Goal: Find specific page/section: Find specific page/section

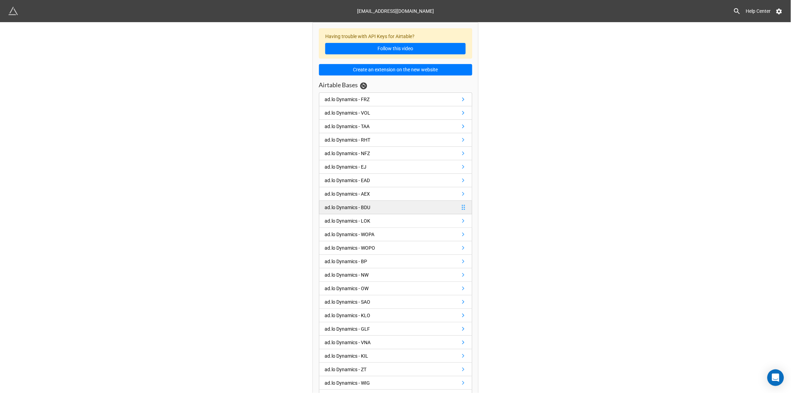
click at [351, 205] on div "ad.lo Dynamics - BDU" at bounding box center [348, 208] width 46 height 8
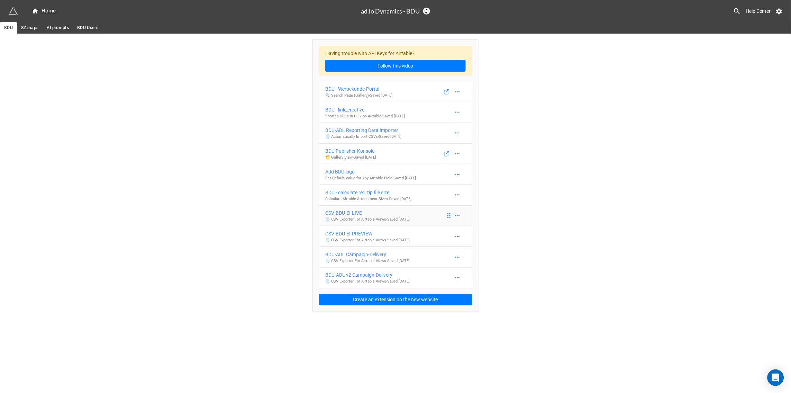
click at [350, 213] on div "CSV-BDU-EI-LIVE" at bounding box center [367, 213] width 84 height 8
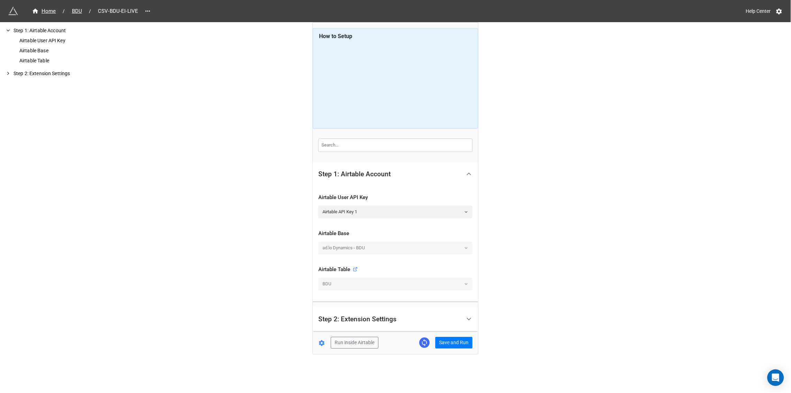
click at [410, 321] on div "Step 2: Extension Settings" at bounding box center [389, 319] width 143 height 16
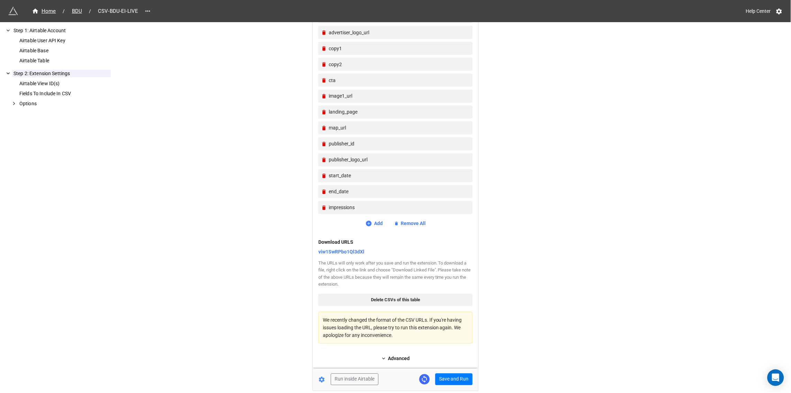
scroll to position [387, 0]
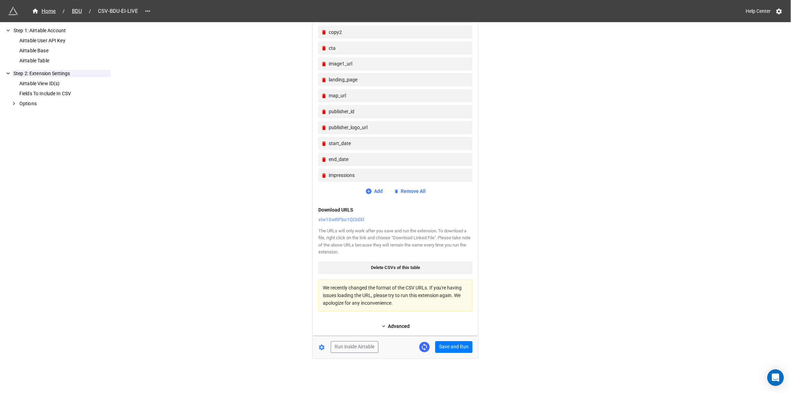
click at [339, 221] on link "viw1SwRPbo1Ql3dXl" at bounding box center [341, 220] width 46 height 8
click at [74, 12] on span "BDU" at bounding box center [77, 11] width 18 height 8
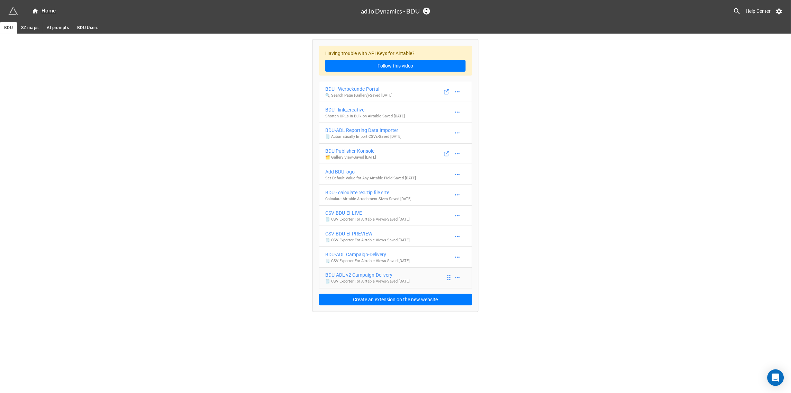
click at [354, 278] on div "BDU-ADL v2 Campaign-Delivery" at bounding box center [367, 275] width 84 height 8
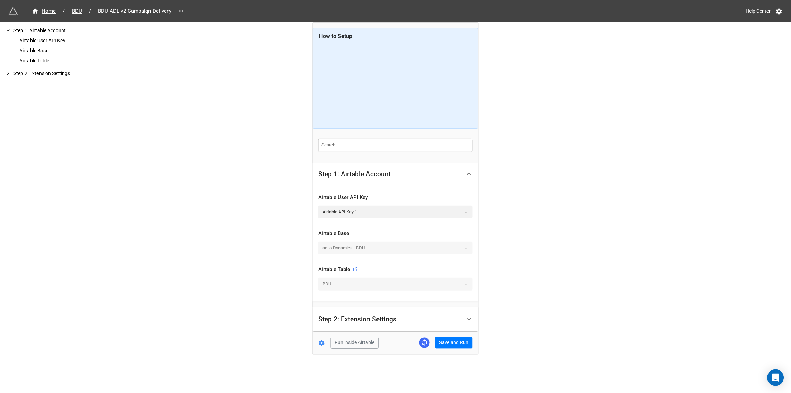
click at [364, 320] on div "Step 2: Extension Settings" at bounding box center [357, 319] width 78 height 7
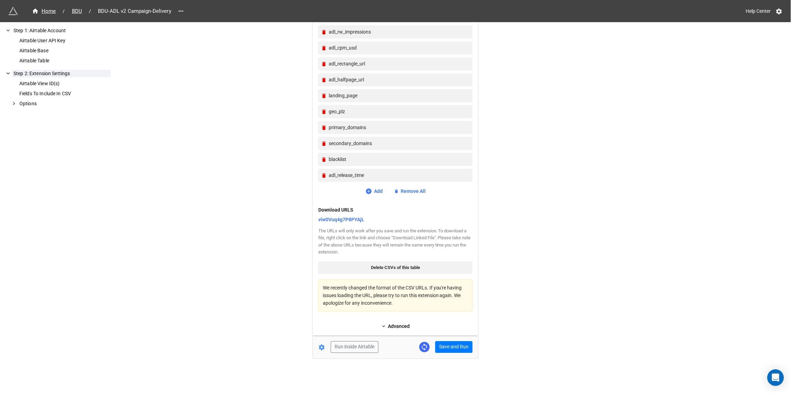
scroll to position [419, 0]
